Goal: Find specific page/section: Find specific page/section

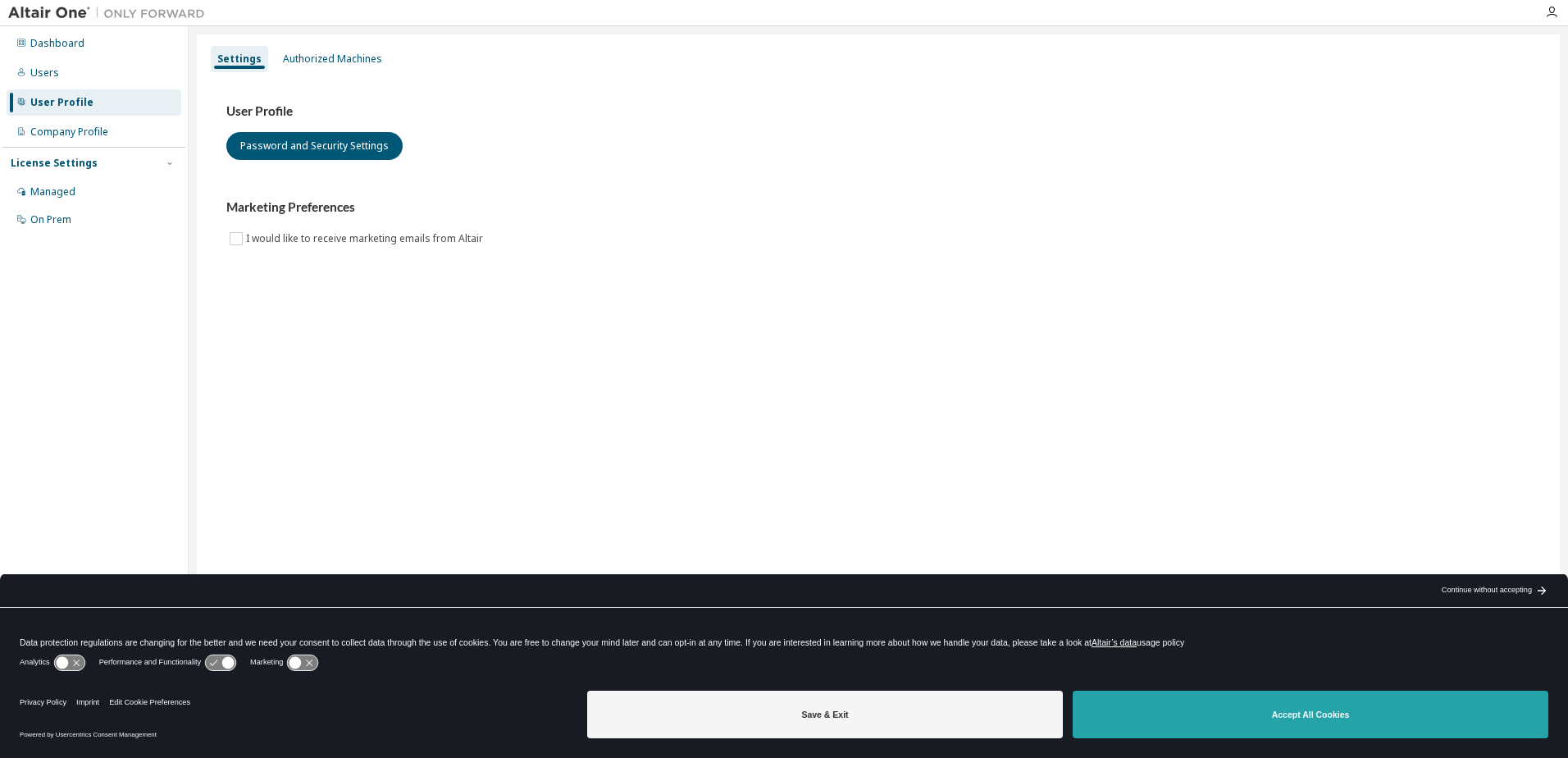
click at [1297, 712] on button "Accept All Cookies" at bounding box center [1311, 713] width 476 height 47
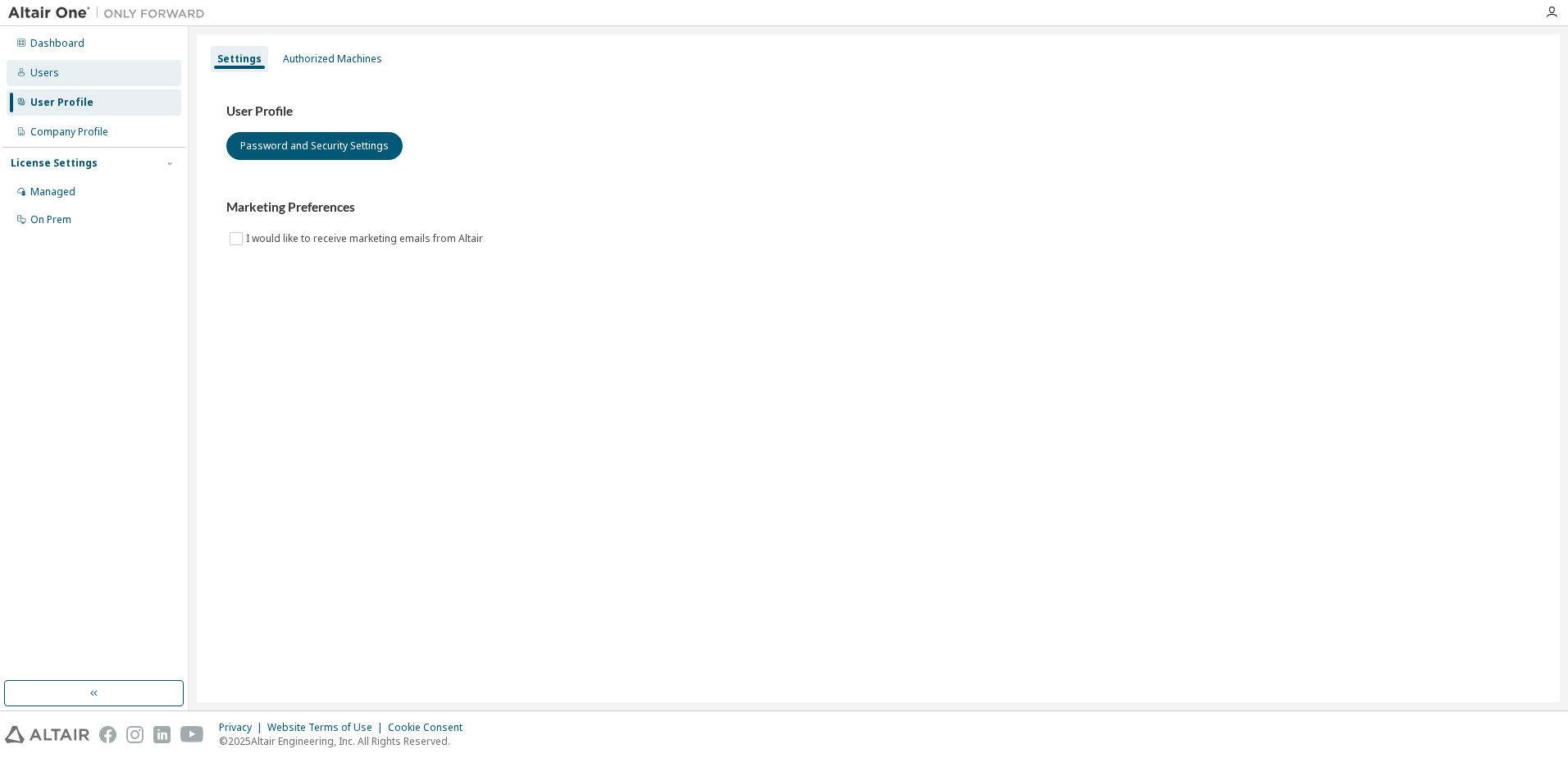
click at [46, 74] on div "Users" at bounding box center [45, 73] width 29 height 13
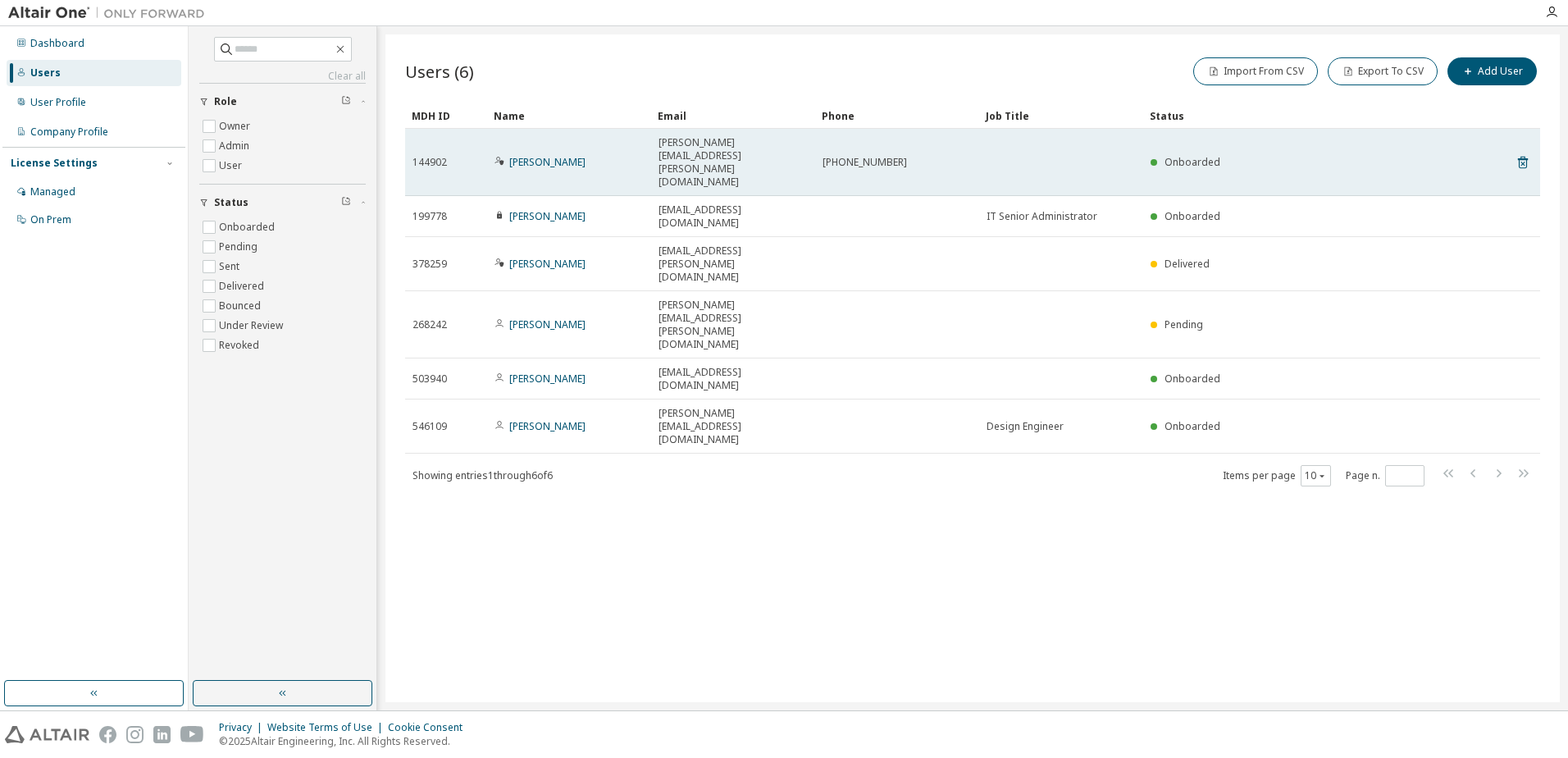
click at [500, 156] on icon at bounding box center [499, 160] width 10 height 10
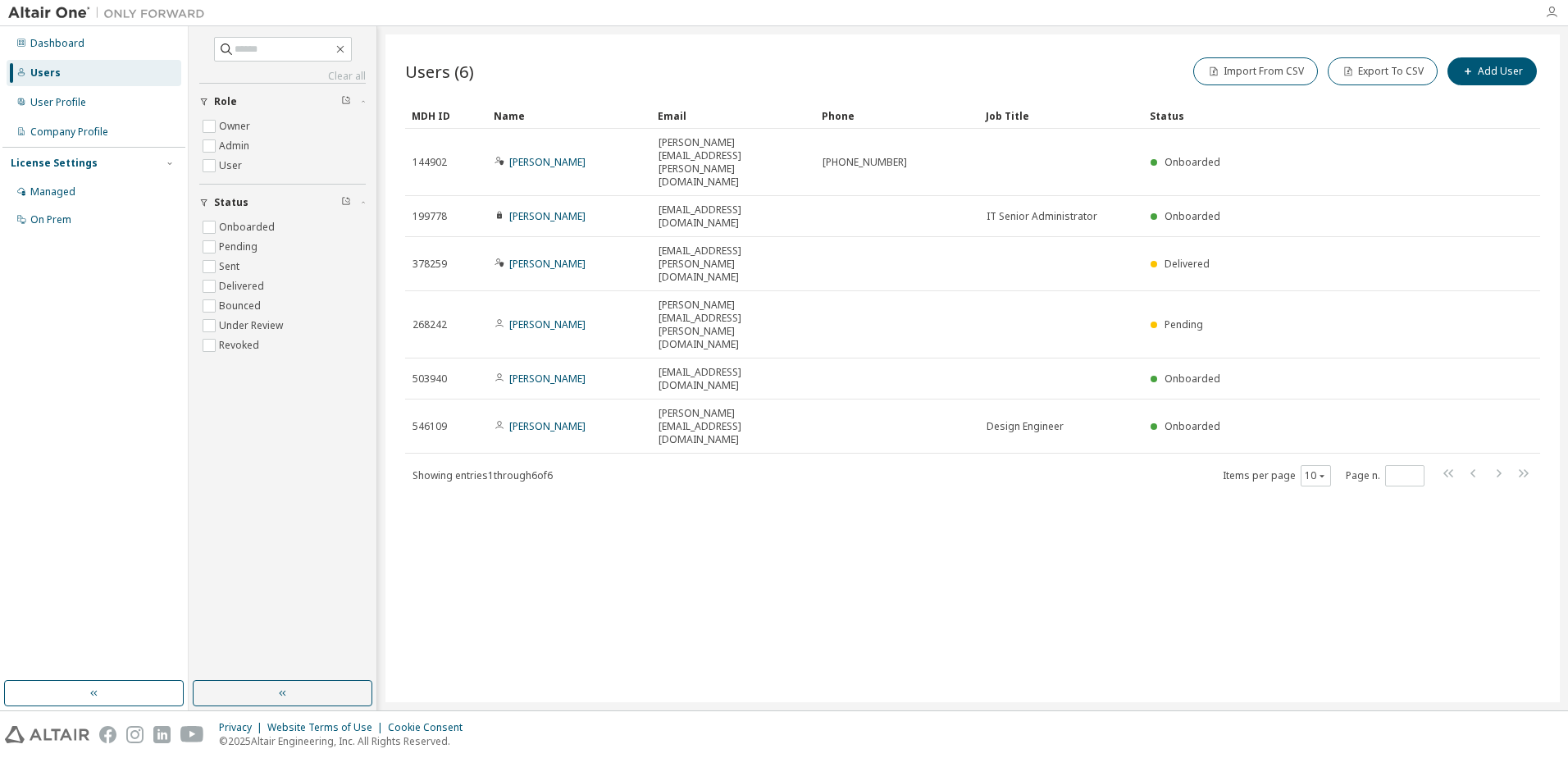
click at [1556, 15] on icon "button" at bounding box center [1551, 12] width 13 height 13
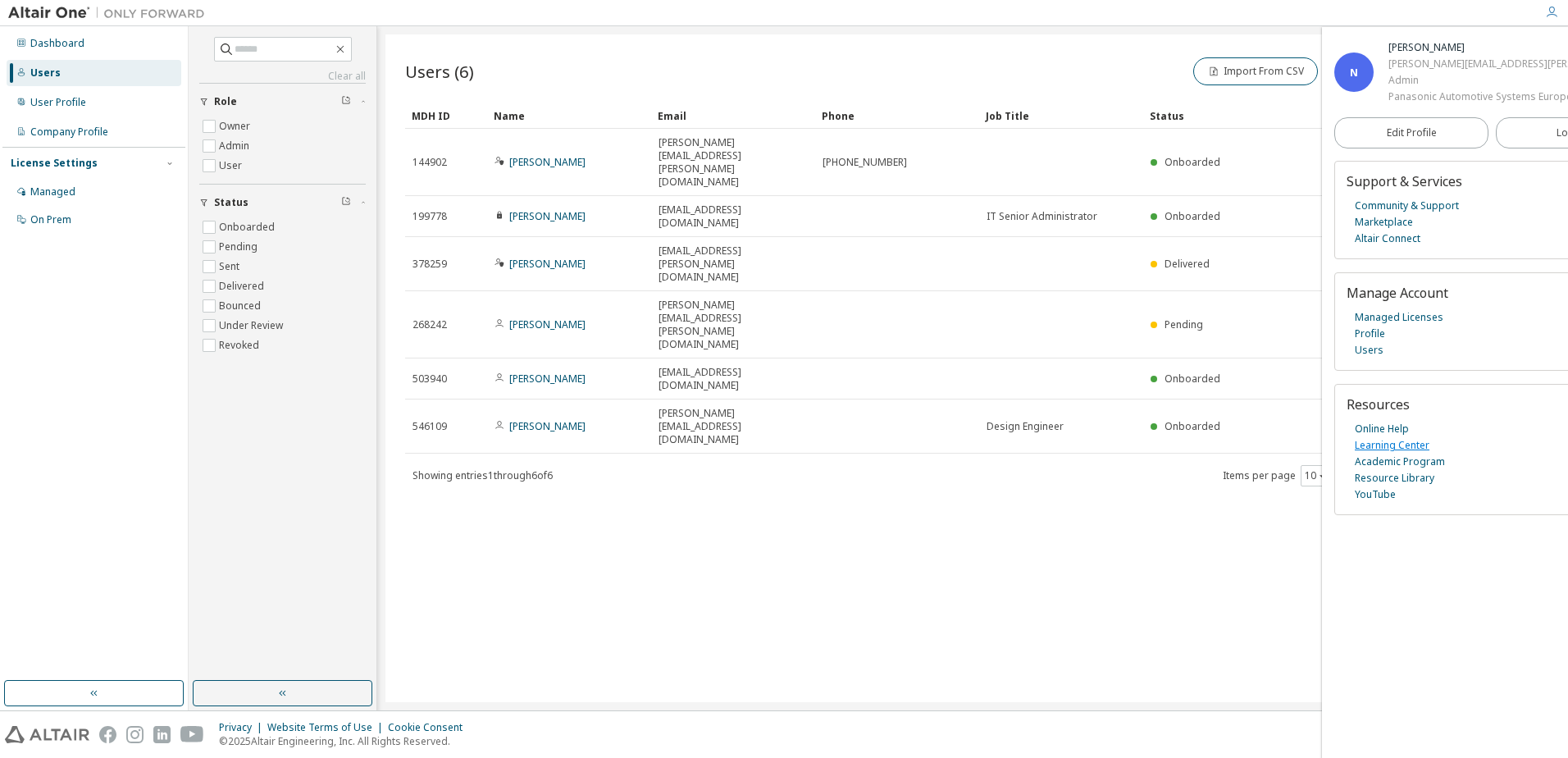
click at [1402, 453] on link "Learning Center" at bounding box center [1392, 445] width 75 height 16
